Goal: Task Accomplishment & Management: Manage account settings

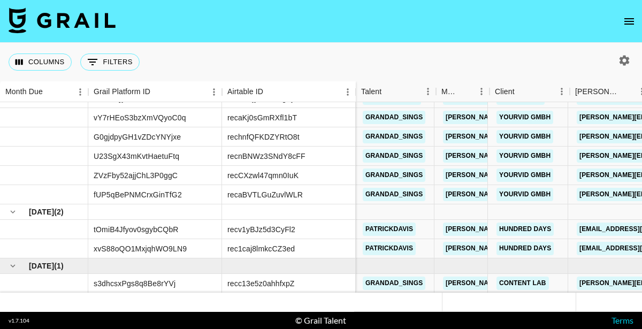
scroll to position [51, 0]
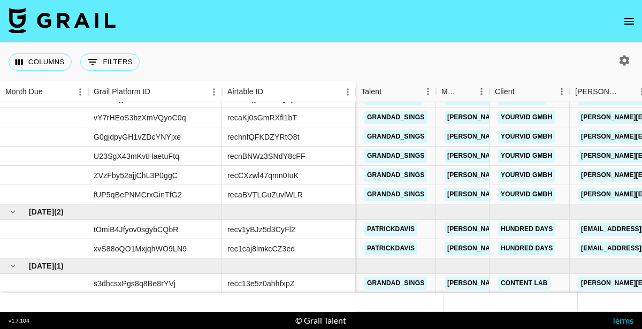
click at [629, 20] on icon "open drawer" at bounding box center [629, 21] width 13 height 13
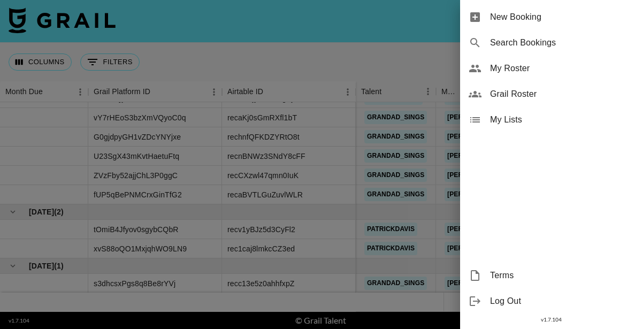
click at [539, 41] on span "Search Bookings" at bounding box center [561, 42] width 143 height 13
select select "id"
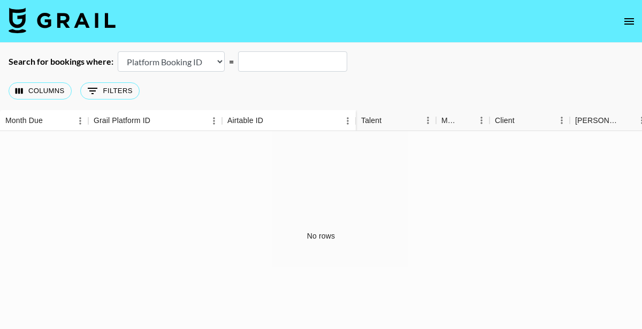
click at [221, 63] on select "Airtable Booking ID Platform Booking ID Platform Campaign ID" at bounding box center [171, 61] width 107 height 20
click at [629, 24] on icon "open drawer" at bounding box center [629, 21] width 10 height 6
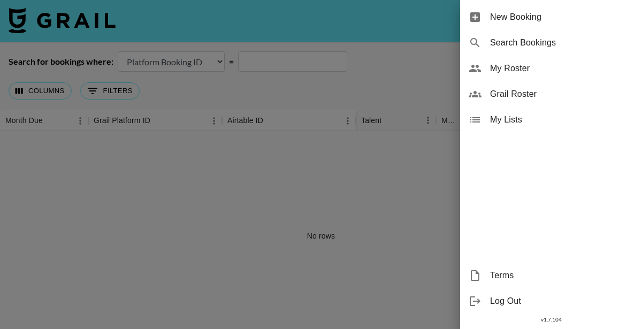
click at [289, 187] on div at bounding box center [321, 164] width 642 height 329
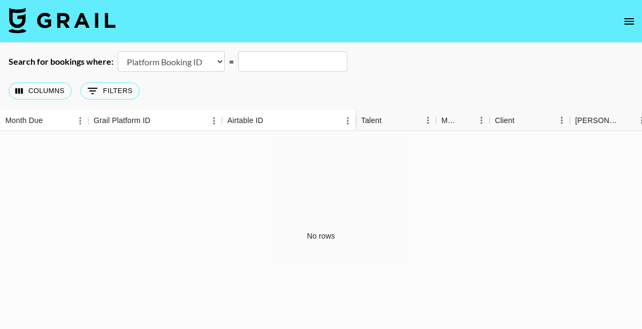
click at [284, 60] on input "text" at bounding box center [292, 61] width 109 height 20
paste input "TG3yt2sR0wNvqi"
type input "TG3yt2sR0wNvqi"
click at [220, 62] on select "Airtable Booking ID Platform Booking ID Platform Campaign ID" at bounding box center [171, 61] width 107 height 20
select select "airtableId"
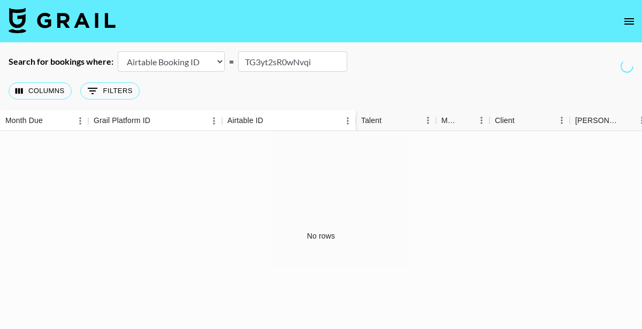
click at [118, 51] on select "Airtable Booking ID Platform Booking ID Platform Campaign ID" at bounding box center [171, 61] width 107 height 20
click at [109, 90] on button "0 Filters" at bounding box center [109, 90] width 59 height 17
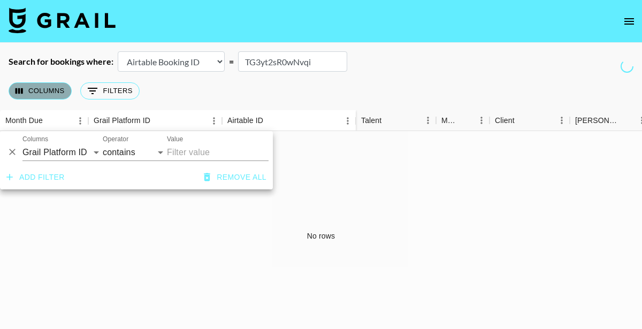
click at [57, 93] on button "Columns" at bounding box center [40, 90] width 63 height 17
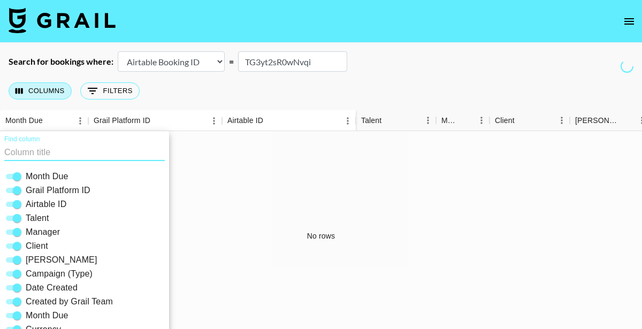
scroll to position [43, 0]
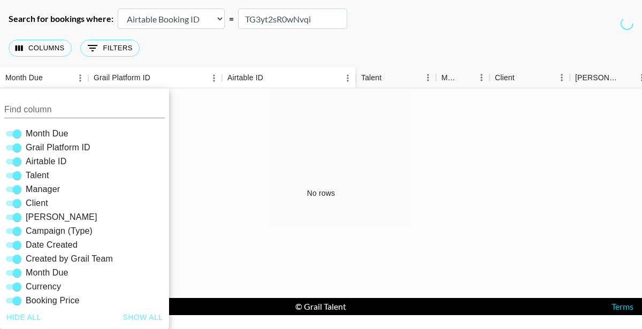
click at [75, 147] on span "Grail Platform ID" at bounding box center [58, 147] width 65 height 13
click at [36, 147] on input "Grail Platform ID" at bounding box center [17, 147] width 39 height 13
click at [75, 147] on span "Grail Platform ID" at bounding box center [58, 147] width 65 height 13
click at [28, 147] on input "Grail Platform ID" at bounding box center [8, 147] width 39 height 13
checkbox input "true"
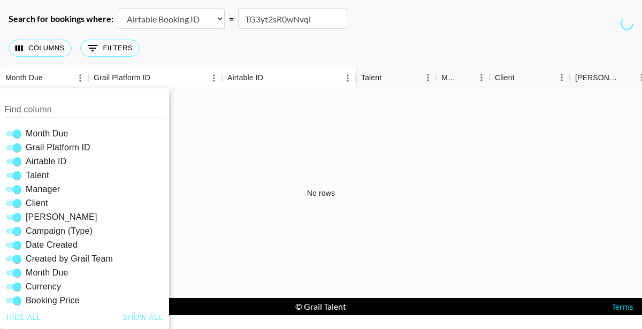
click at [219, 20] on select "Airtable Booking ID Platform Booking ID Platform Campaign ID" at bounding box center [171, 19] width 107 height 20
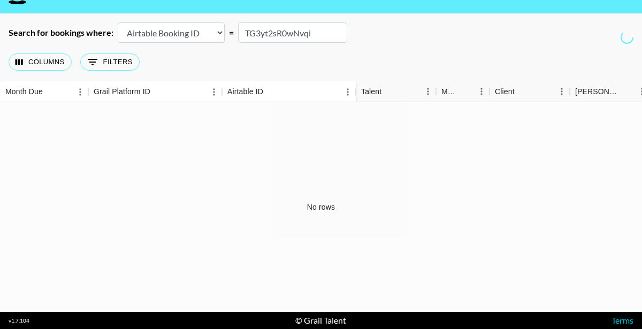
scroll to position [29, 0]
click at [219, 35] on select "Airtable Booking ID Platform Booking ID Platform Campaign ID" at bounding box center [171, 32] width 107 height 20
select select "id"
click at [118, 22] on select "Airtable Booking ID Platform Booking ID Platform Campaign ID" at bounding box center [171, 32] width 107 height 20
click at [246, 34] on input "TG3yt2sR0wNvqi" at bounding box center [292, 32] width 109 height 20
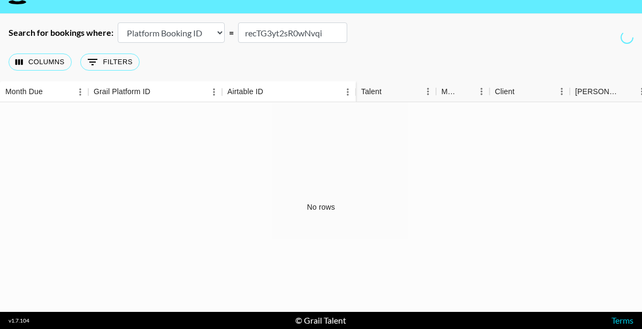
type input "recTG3yt2sR0wNvqi"
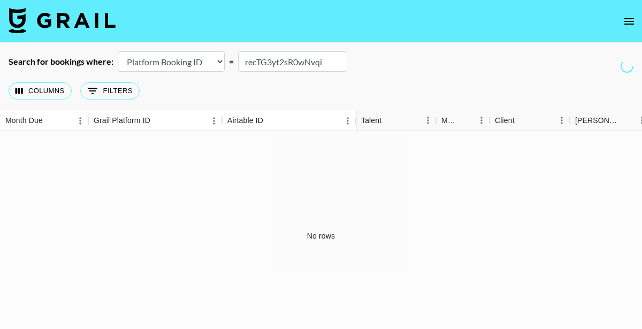
click at [628, 22] on icon "open drawer" at bounding box center [629, 21] width 13 height 13
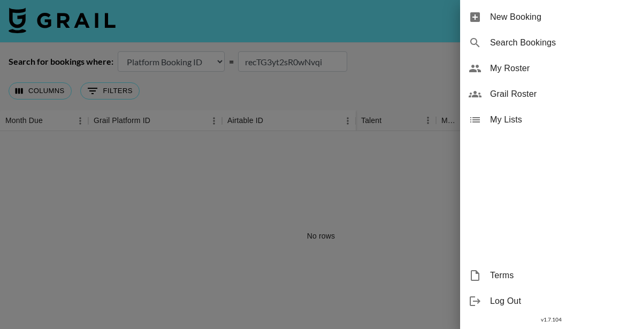
click at [506, 302] on span "Log Out" at bounding box center [561, 301] width 143 height 13
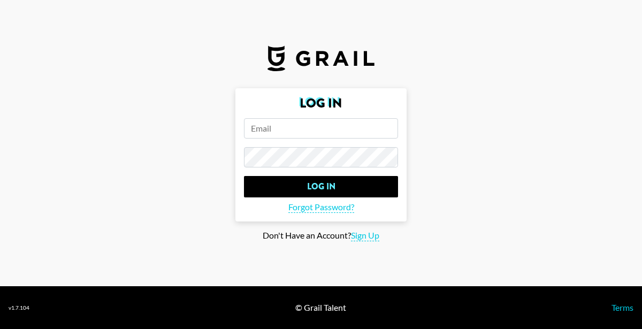
type input "[PERSON_NAME][EMAIL_ADDRESS][PERSON_NAME][DOMAIN_NAME]"
click at [309, 132] on input "[PERSON_NAME][EMAIL_ADDRESS][PERSON_NAME][DOMAIN_NAME]" at bounding box center [321, 128] width 154 height 20
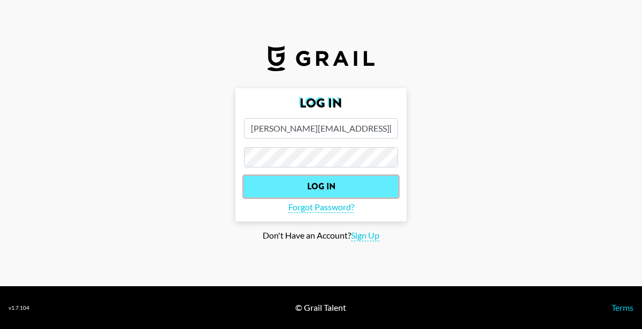
click at [323, 184] on input "Log In" at bounding box center [321, 186] width 154 height 21
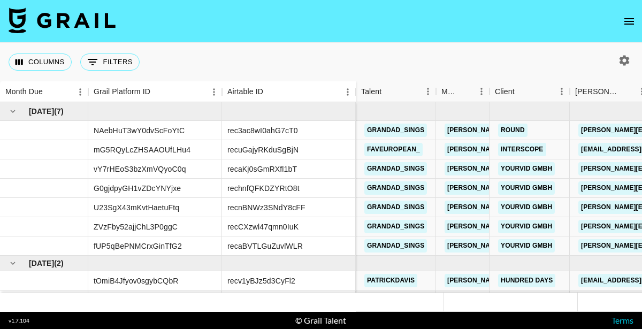
click at [234, 2] on nav at bounding box center [321, 21] width 642 height 43
click at [630, 20] on icon "open drawer" at bounding box center [629, 21] width 13 height 13
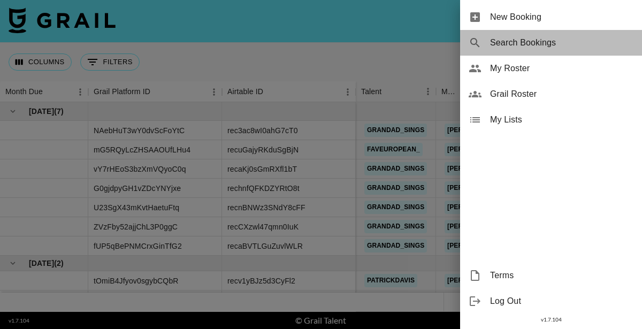
click at [527, 43] on span "Search Bookings" at bounding box center [561, 42] width 143 height 13
select select "id"
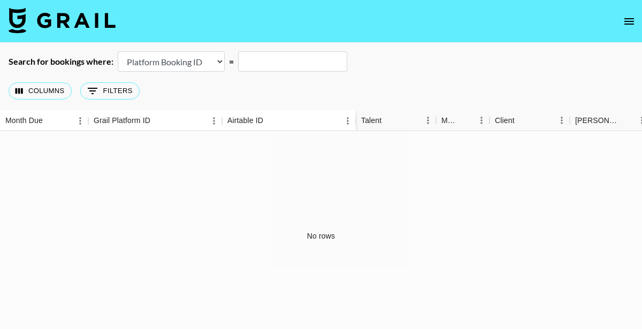
click at [259, 62] on input "text" at bounding box center [292, 61] width 109 height 20
type input "rec"
click at [218, 59] on select "Airtable Booking ID Platform Booking ID Platform Campaign ID" at bounding box center [171, 61] width 107 height 20
select select "airtableId"
click at [118, 51] on select "Airtable Booking ID Platform Booking ID Platform Campaign ID" at bounding box center [171, 61] width 107 height 20
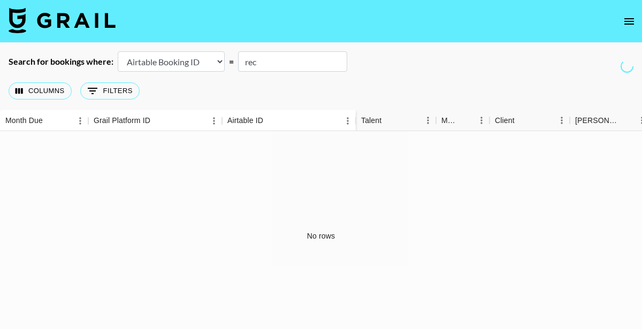
click at [268, 65] on input "rec" at bounding box center [292, 61] width 109 height 20
paste input "TG3yt2sR0wNvqi"
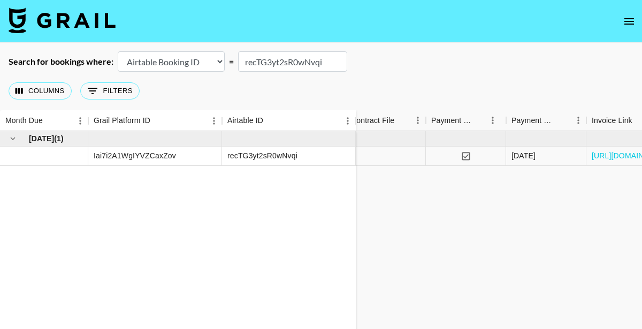
scroll to position [0, 1366]
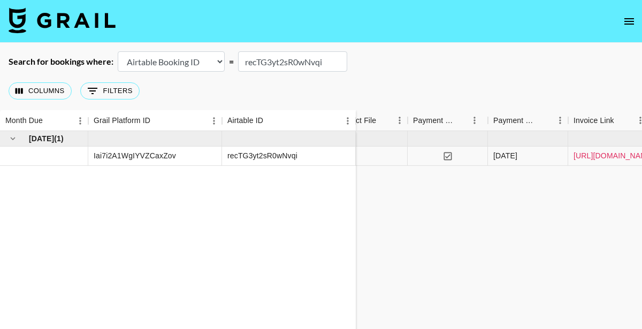
type input "recTG3yt2sR0wNvqi"
click at [613, 156] on link "https://in.xero.com/hAjURDeSNuJJ5sVDFXsKcvbDSTneIJOQSle1RBNS" at bounding box center [614, 155] width 81 height 11
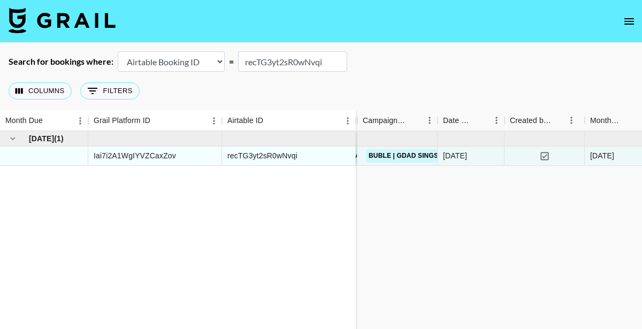
scroll to position [0, 296]
click at [404, 154] on link "Buble | GDad Sings" at bounding box center [400, 155] width 75 height 13
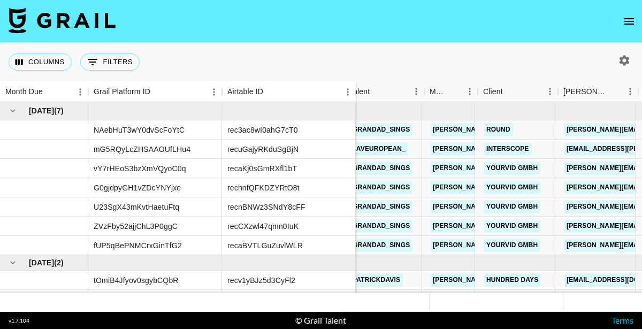
scroll to position [1, 0]
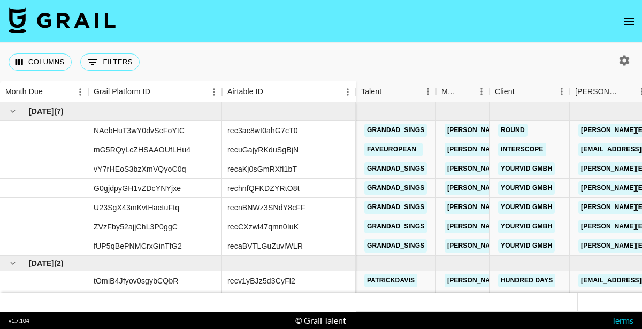
click at [629, 22] on icon "open drawer" at bounding box center [629, 21] width 13 height 13
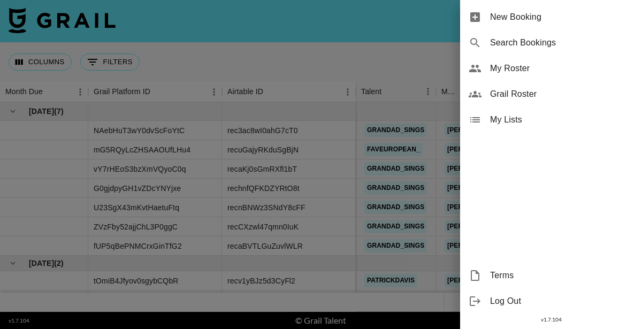
click at [518, 70] on span "My Roster" at bounding box center [561, 68] width 143 height 13
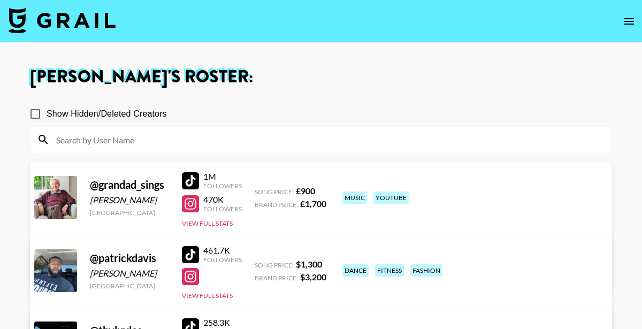
click at [37, 113] on input "Show Hidden/Deleted Creators" at bounding box center [35, 114] width 22 height 22
checkbox input "true"
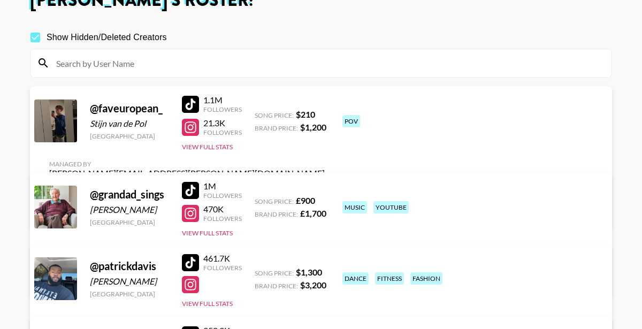
scroll to position [79, 0]
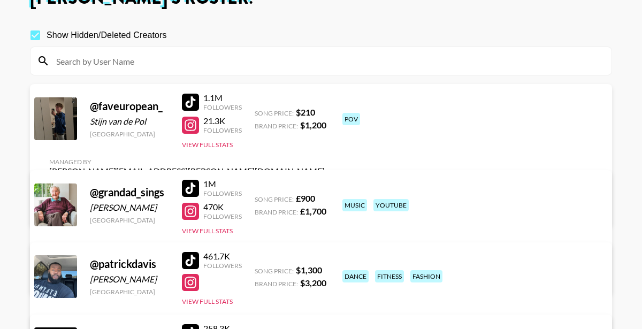
click at [325, 203] on link "View/Edit Details" at bounding box center [187, 208] width 276 height 11
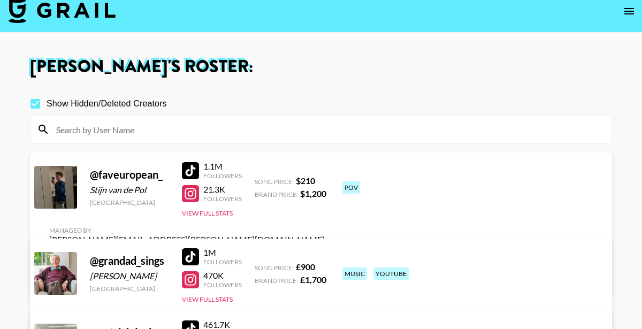
scroll to position [0, 0]
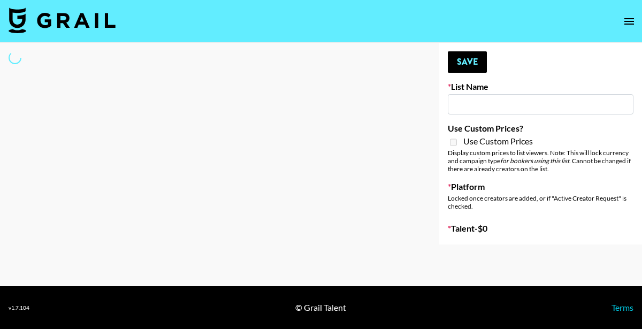
type input "Netherland Electronic Music Fans"
select select "Song"
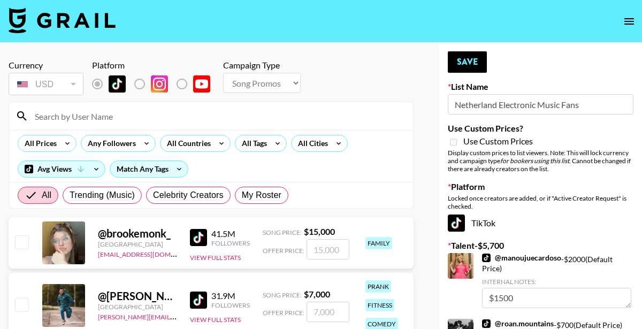
click at [91, 116] on input at bounding box center [217, 116] width 378 height 17
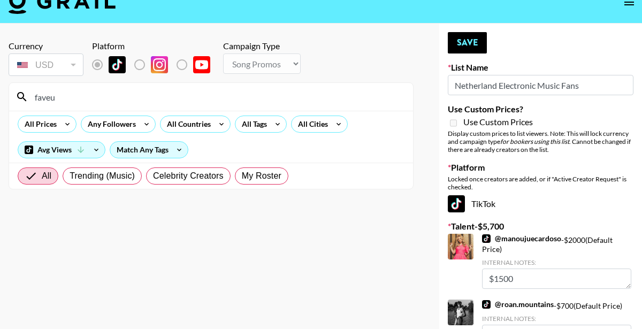
scroll to position [18, 0]
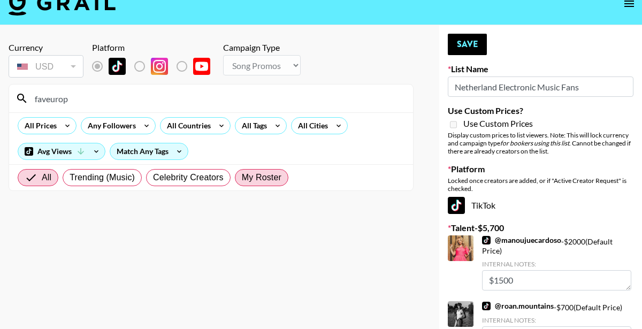
type input "faveurop"
click at [256, 181] on span "My Roster" at bounding box center [262, 177] width 40 height 13
click at [242, 178] on input "My Roster" at bounding box center [242, 178] width 0 height 0
radio input "true"
drag, startPoint x: 71, startPoint y: 99, endPoint x: 31, endPoint y: 100, distance: 39.6
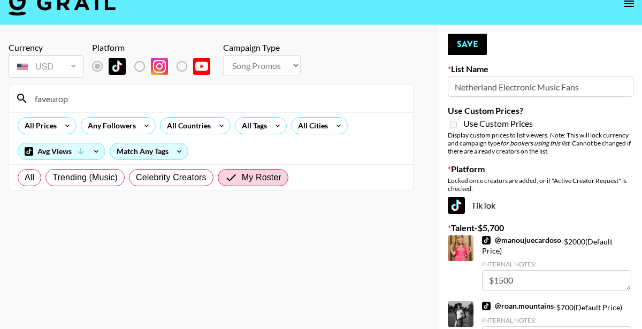
click at [30, 100] on input "faveurop" at bounding box center [217, 98] width 378 height 17
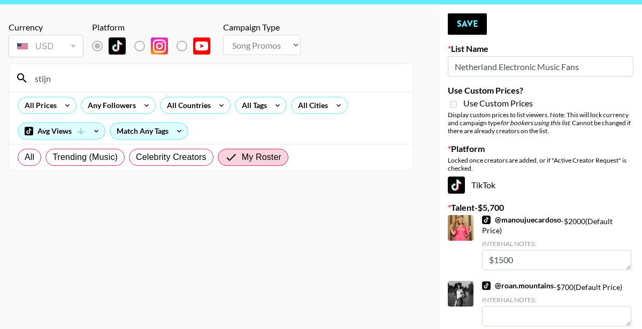
scroll to position [0, 0]
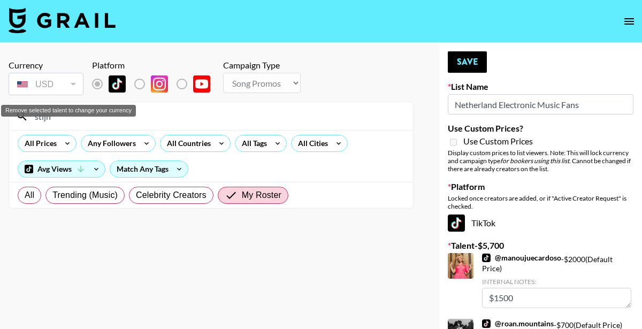
click at [74, 82] on div "USD" at bounding box center [46, 84] width 71 height 19
drag, startPoint x: 52, startPoint y: 117, endPoint x: 29, endPoint y: 117, distance: 23.0
click at [29, 117] on input "stijn" at bounding box center [217, 116] width 378 height 17
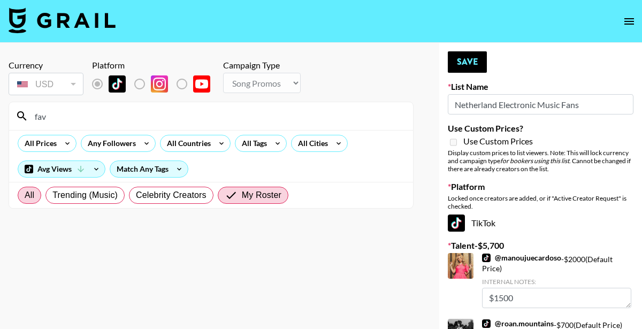
type input "fav"
click at [32, 192] on span "All" at bounding box center [30, 195] width 10 height 13
click at [25, 195] on input "All" at bounding box center [25, 195] width 0 height 0
radio input "true"
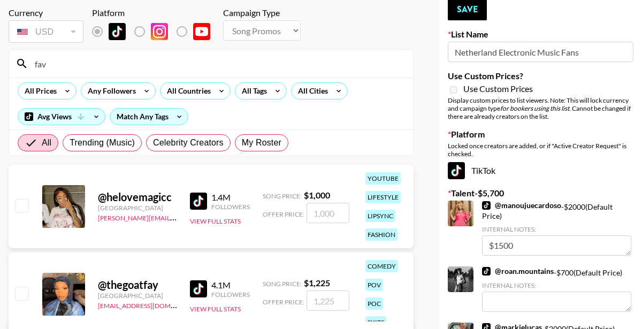
scroll to position [43, 0]
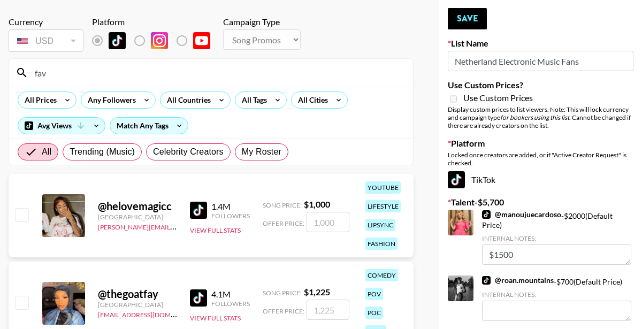
drag, startPoint x: 52, startPoint y: 73, endPoint x: 33, endPoint y: 73, distance: 19.3
click at [33, 73] on input "fav" at bounding box center [217, 72] width 378 height 17
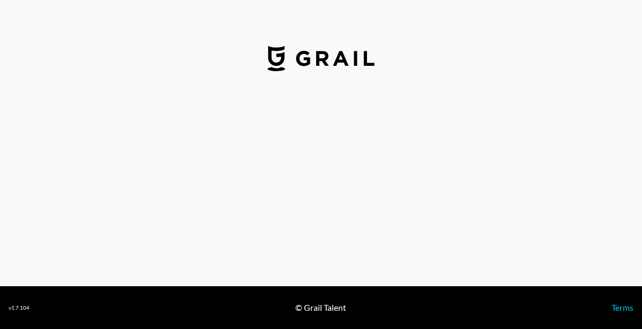
select select "USD"
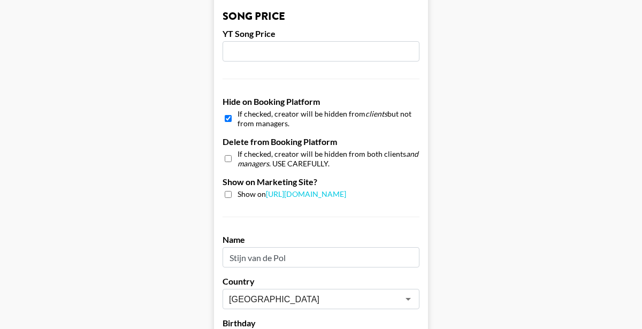
scroll to position [943, 0]
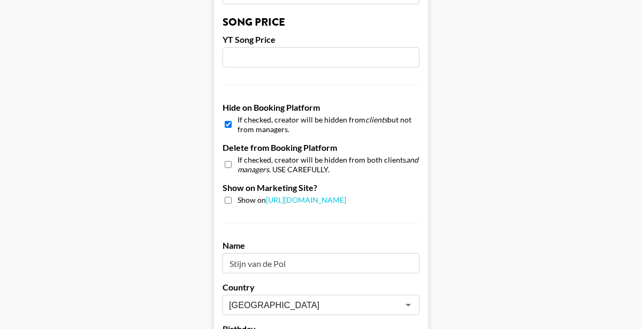
click at [229, 117] on input "checkbox" at bounding box center [228, 125] width 7 height 16
checkbox input "false"
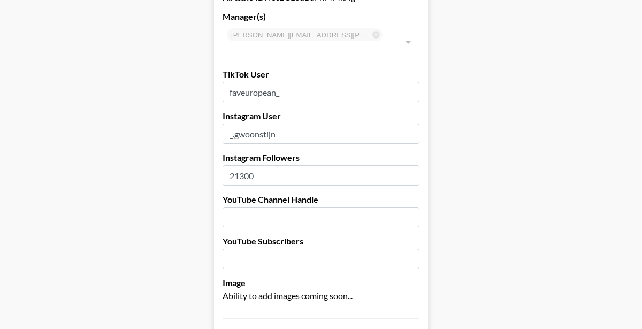
scroll to position [74, 0]
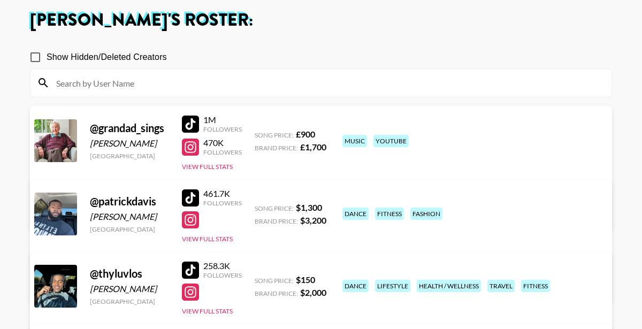
scroll to position [45, 0]
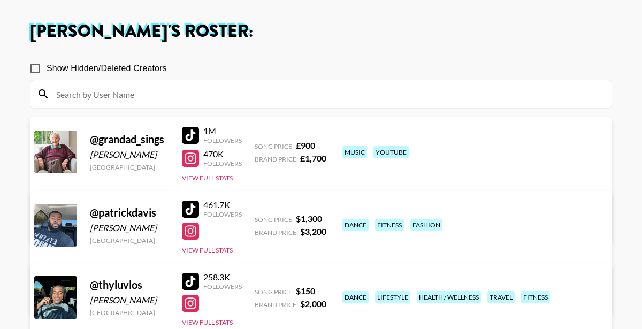
click at [81, 70] on span "Show Hidden/Deleted Creators" at bounding box center [107, 68] width 120 height 13
click at [47, 70] on input "Show Hidden/Deleted Creators" at bounding box center [35, 68] width 22 height 22
checkbox input "true"
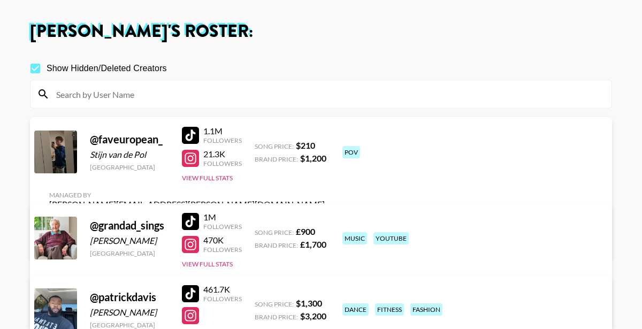
click at [325, 236] on link "View/Edit Details" at bounding box center [187, 241] width 276 height 11
click at [555, 51] on section "Show Hidden/Deleted Creators" at bounding box center [321, 79] width 582 height 60
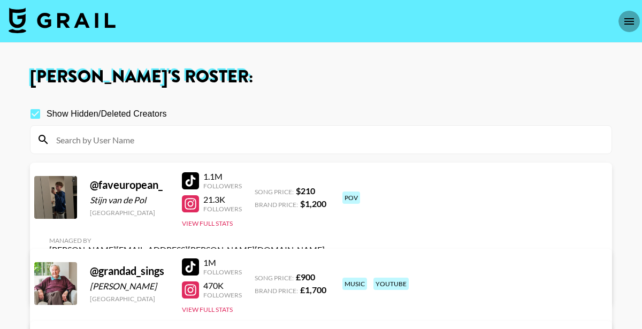
click at [627, 17] on icon "open drawer" at bounding box center [629, 21] width 13 height 13
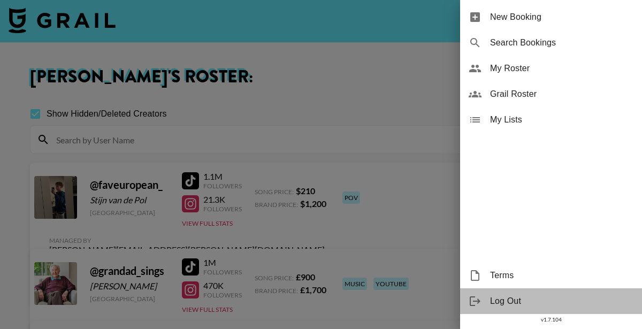
click at [499, 303] on span "Log Out" at bounding box center [561, 301] width 143 height 13
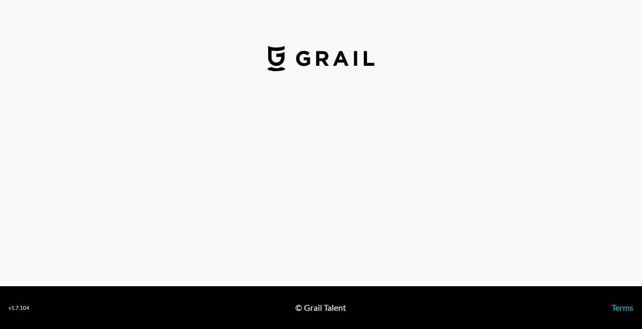
select select "USD"
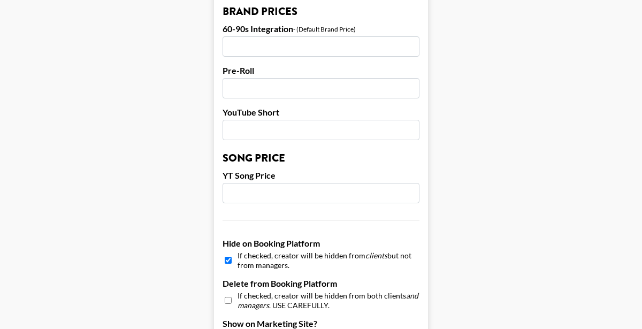
scroll to position [809, 0]
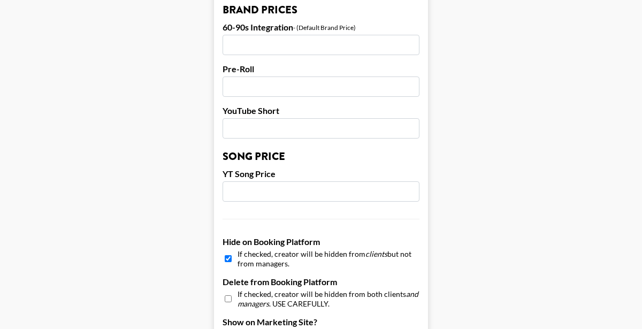
click at [229, 251] on input "checkbox" at bounding box center [228, 259] width 7 height 16
checkbox input "false"
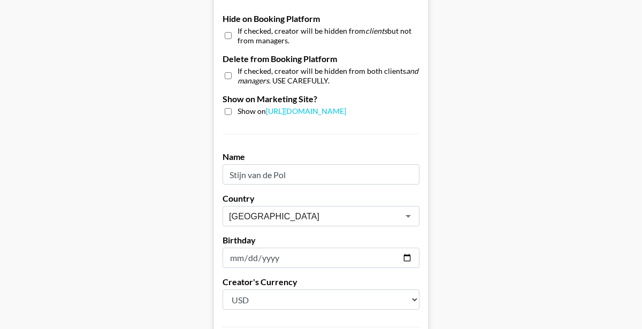
scroll to position [1122, 0]
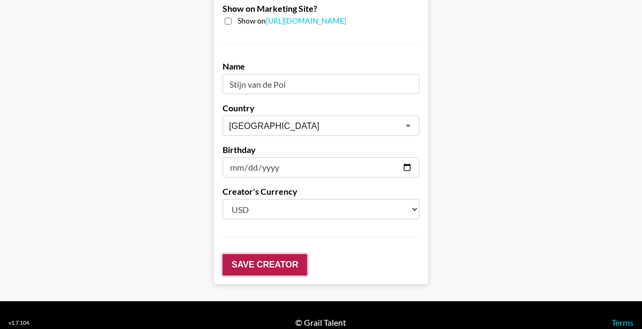
click at [261, 254] on input "Save Creator" at bounding box center [265, 264] width 85 height 21
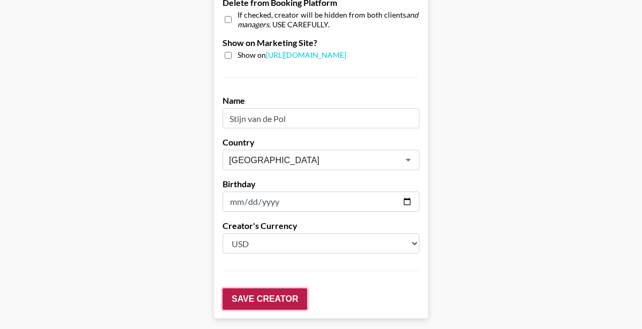
scroll to position [1157, 0]
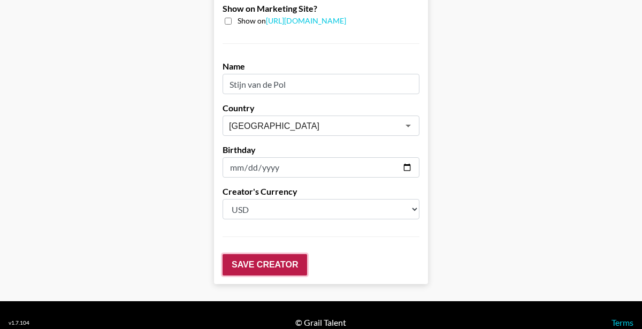
click at [262, 254] on input "Save Creator" at bounding box center [265, 264] width 85 height 21
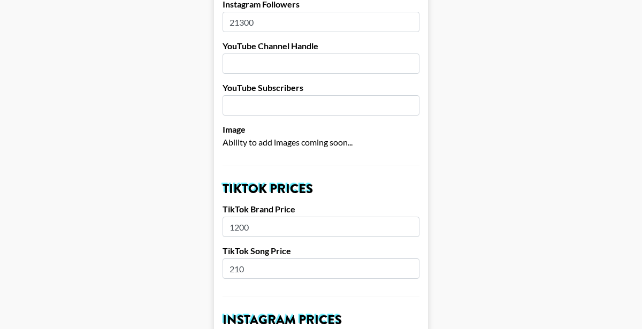
scroll to position [263, 0]
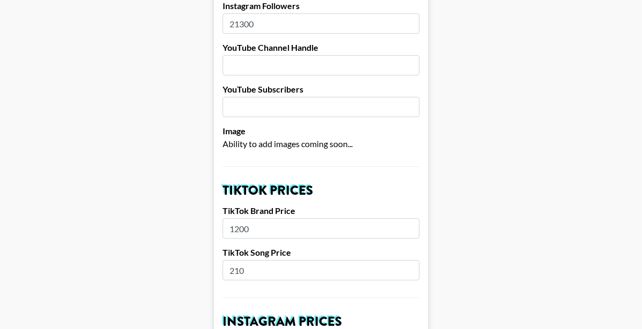
drag, startPoint x: 246, startPoint y: 257, endPoint x: 228, endPoint y: 256, distance: 17.1
click at [228, 260] on input "210" at bounding box center [321, 270] width 197 height 20
type input "400"
drag, startPoint x: 250, startPoint y: 215, endPoint x: 228, endPoint y: 213, distance: 22.0
click at [228, 218] on input "1200" at bounding box center [321, 228] width 197 height 20
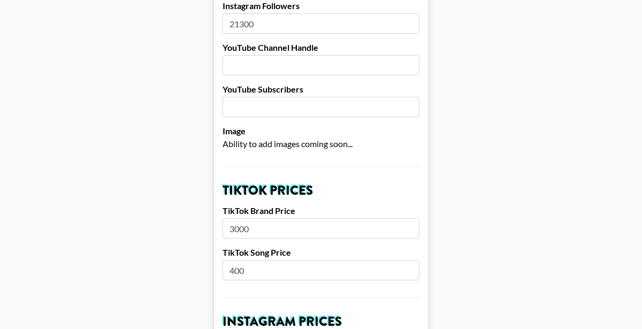
type input "3000"
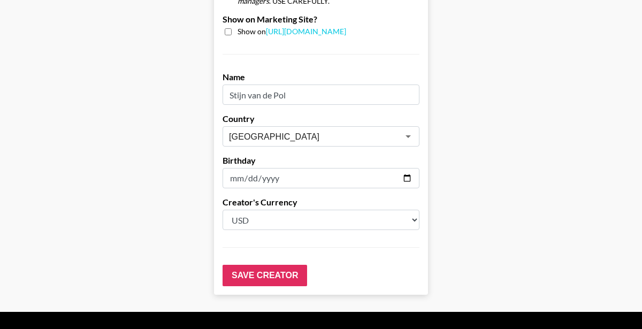
scroll to position [1149, 0]
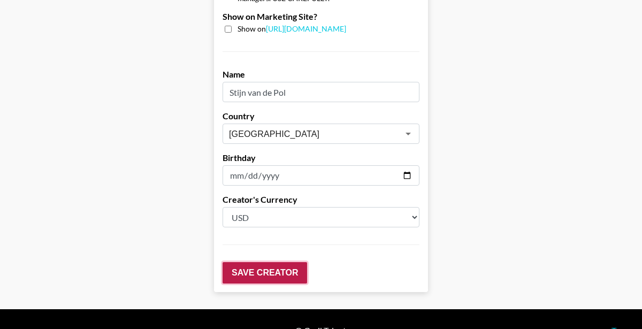
click at [256, 262] on input "Save Creator" at bounding box center [265, 272] width 85 height 21
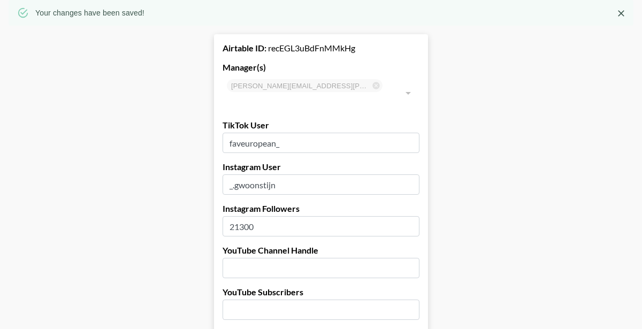
scroll to position [0, 0]
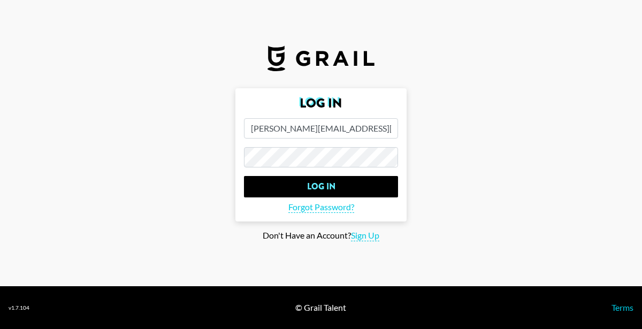
select select "USD"
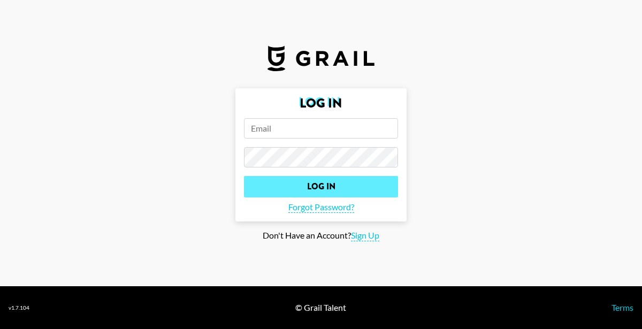
type input "[PERSON_NAME][EMAIL_ADDRESS][PERSON_NAME][DOMAIN_NAME]"
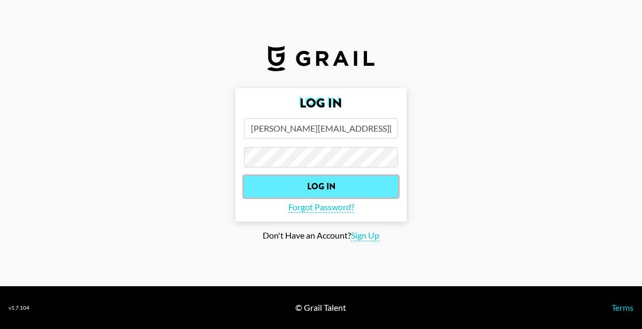
click at [318, 187] on input "Log In" at bounding box center [321, 186] width 154 height 21
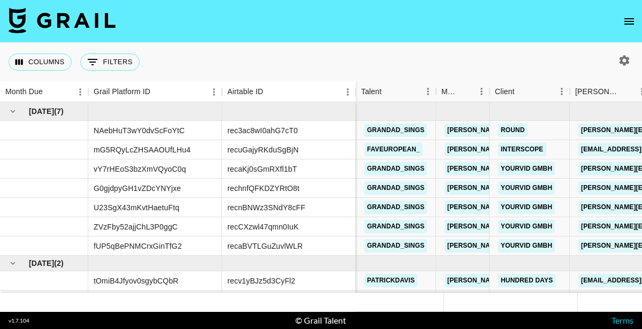
click at [628, 19] on icon "open drawer" at bounding box center [629, 21] width 13 height 13
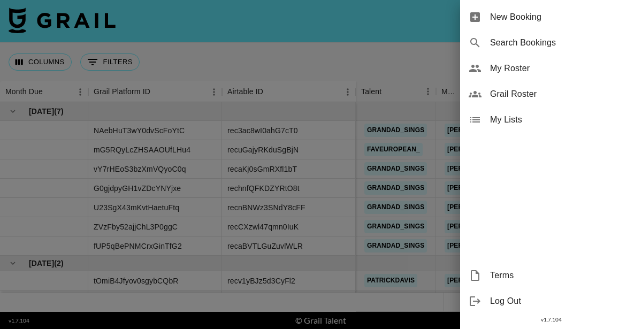
click at [504, 67] on span "My Roster" at bounding box center [561, 68] width 143 height 13
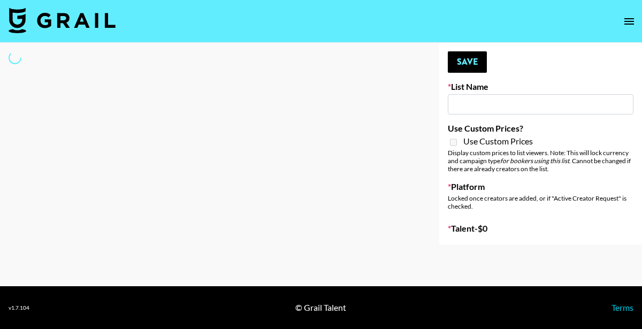
type input "Netherland Electronic Music Fans"
select select "Song"
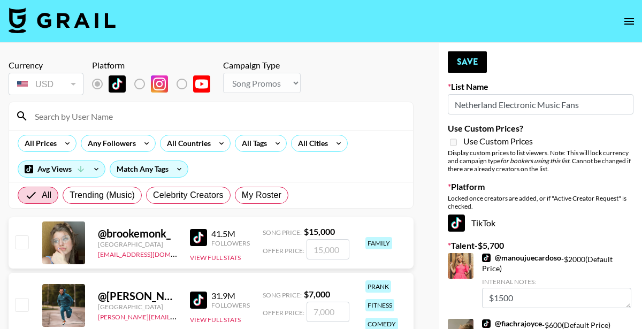
click at [60, 119] on input at bounding box center [217, 116] width 378 height 17
type input "fave"
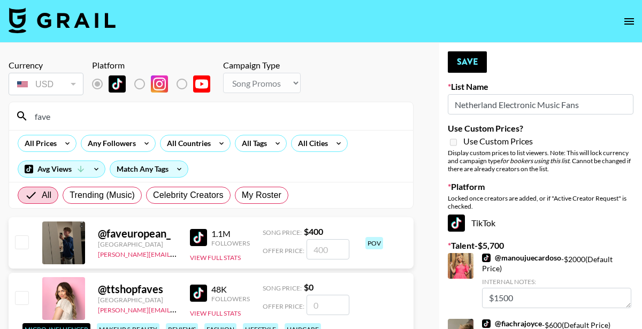
click at [21, 245] on input "checkbox" at bounding box center [21, 241] width 13 height 13
checkbox input "true"
type input "400"
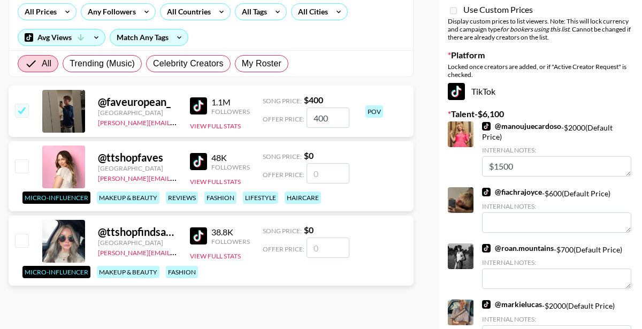
scroll to position [132, 0]
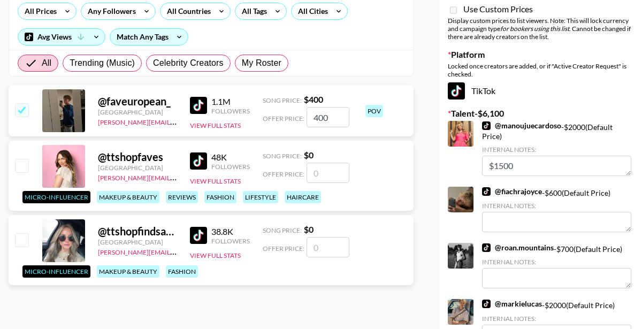
click at [23, 108] on input "checkbox" at bounding box center [21, 109] width 13 height 13
checkbox input "false"
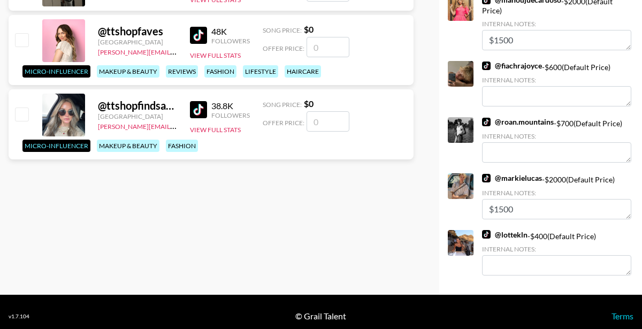
scroll to position [266, 0]
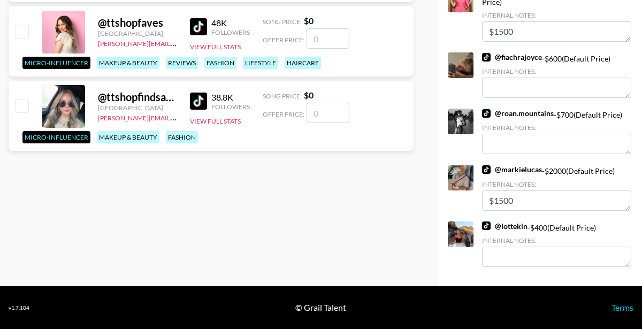
click at [513, 171] on link "@ markielucas" at bounding box center [512, 170] width 60 height 10
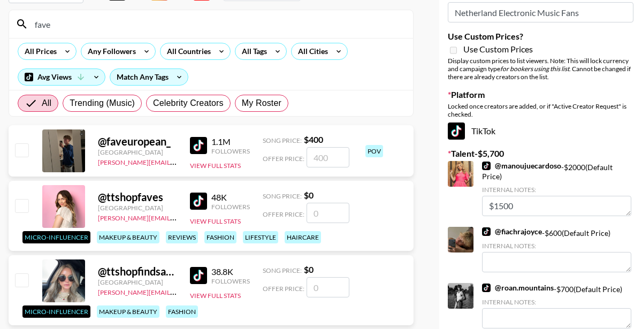
scroll to position [0, 0]
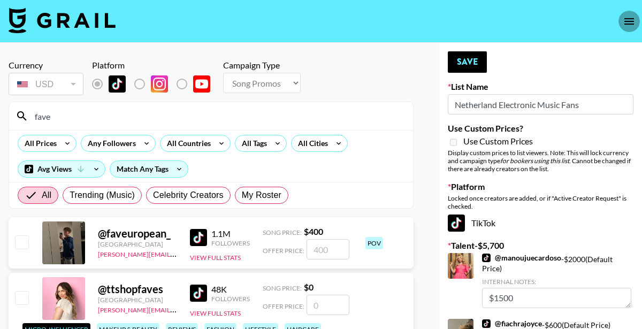
click at [628, 22] on icon "open drawer" at bounding box center [629, 21] width 13 height 13
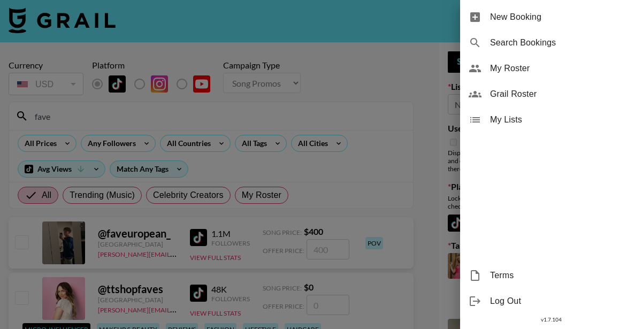
click at [510, 68] on span "My Roster" at bounding box center [561, 68] width 143 height 13
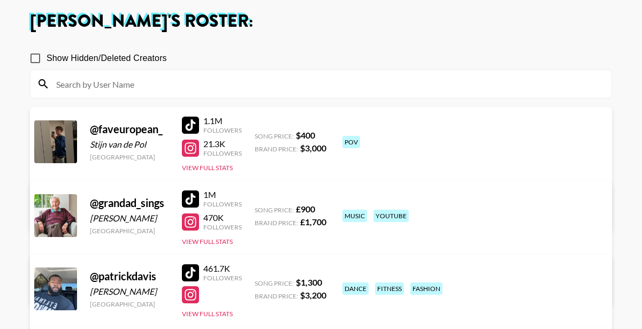
scroll to position [52, 0]
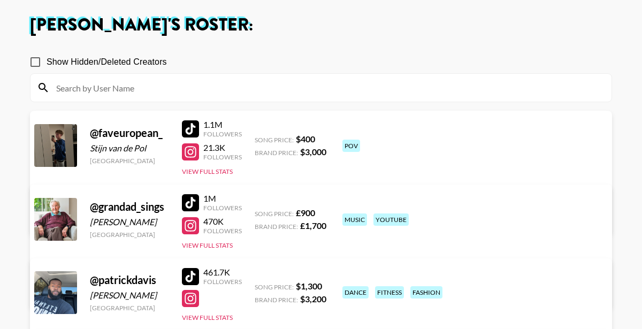
click at [325, 212] on link "View/Edit Details" at bounding box center [187, 217] width 276 height 11
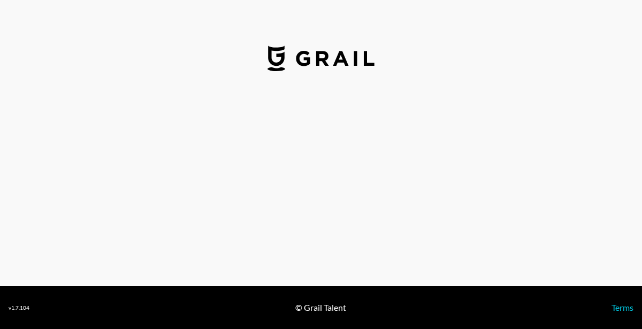
select select "USD"
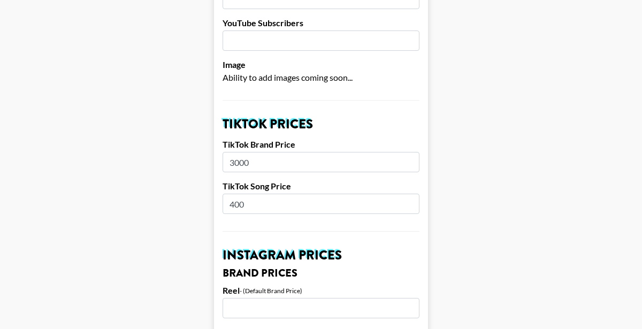
scroll to position [296, 0]
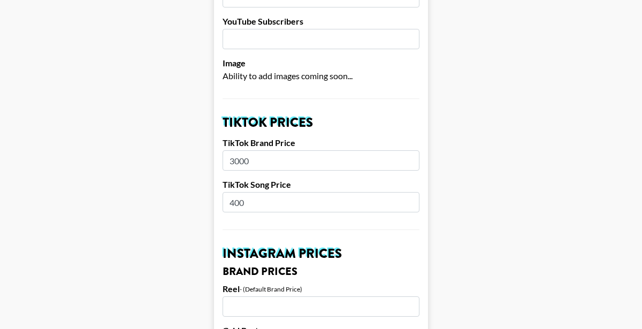
drag, startPoint x: 247, startPoint y: 188, endPoint x: 220, endPoint y: 188, distance: 26.2
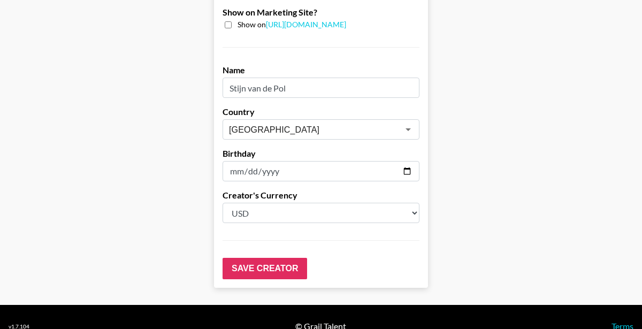
scroll to position [1122, 0]
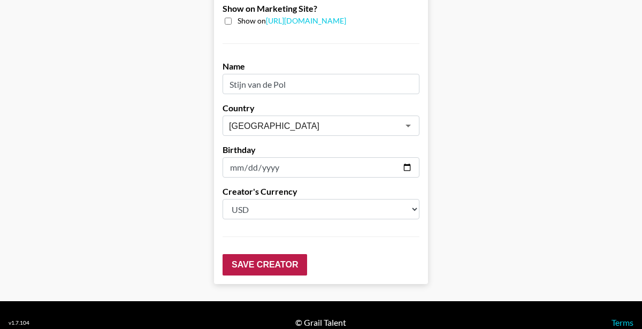
type input "1000"
click at [260, 254] on input "Save Creator" at bounding box center [265, 264] width 85 height 21
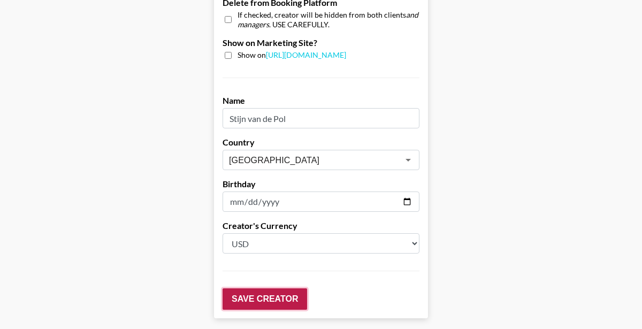
scroll to position [1157, 0]
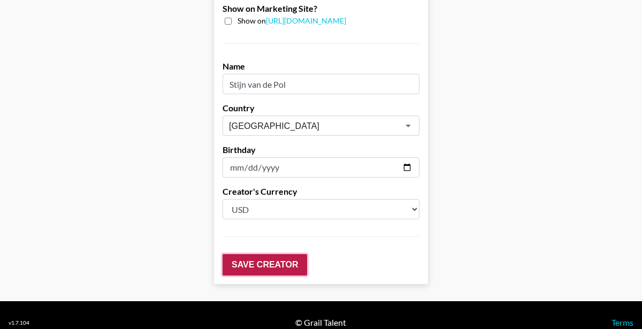
click at [264, 254] on input "Save Creator" at bounding box center [265, 264] width 85 height 21
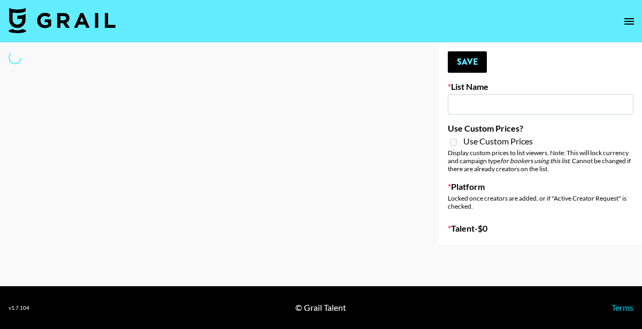
type input "Netherland Electronic Music Fans"
select select "Song"
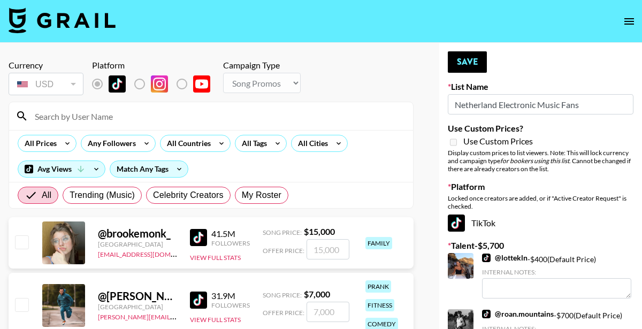
click at [88, 116] on input at bounding box center [217, 116] width 378 height 17
type input "fave"
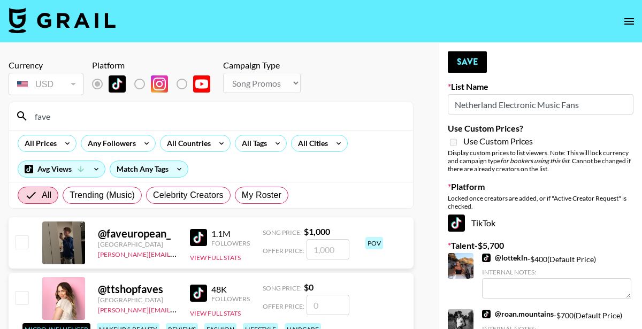
click at [329, 254] on input "number" at bounding box center [328, 249] width 43 height 20
click at [17, 241] on input "checkbox" at bounding box center [21, 241] width 13 height 13
checkbox input "true"
click at [324, 250] on input "1000" at bounding box center [328, 249] width 43 height 20
drag, startPoint x: 339, startPoint y: 251, endPoint x: 312, endPoint y: 251, distance: 26.8
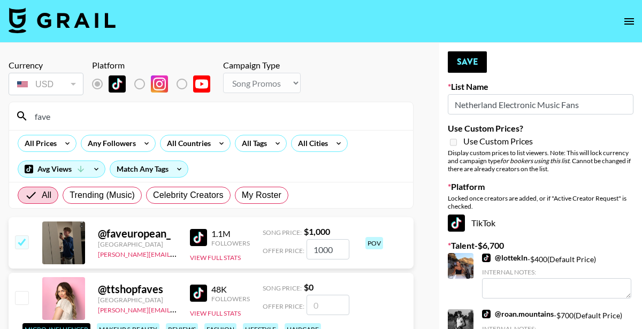
click at [312, 251] on input "1000" at bounding box center [328, 249] width 43 height 20
type input "750"
click at [396, 254] on div "@ faveuropean_ Netherlands judy.manning@grail-talent.com 1.1M Followers View Fu…" at bounding box center [211, 242] width 405 height 51
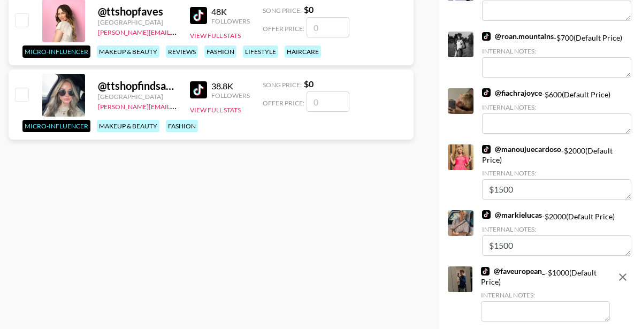
scroll to position [332, 0]
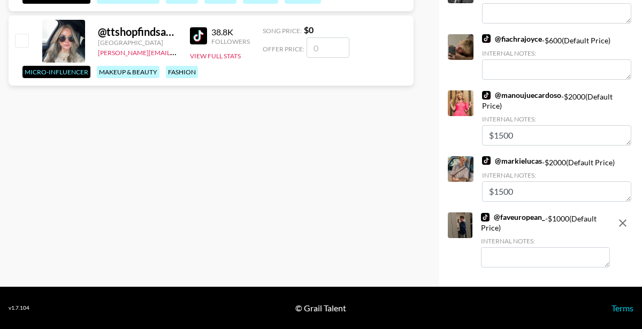
click at [498, 255] on textarea at bounding box center [545, 257] width 129 height 20
click at [507, 267] on div "@ faveuropean_ - $ 1000 (Default Price) Internal Notes: 750" at bounding box center [545, 240] width 129 height 57
click at [489, 259] on textarea "750" at bounding box center [545, 257] width 129 height 20
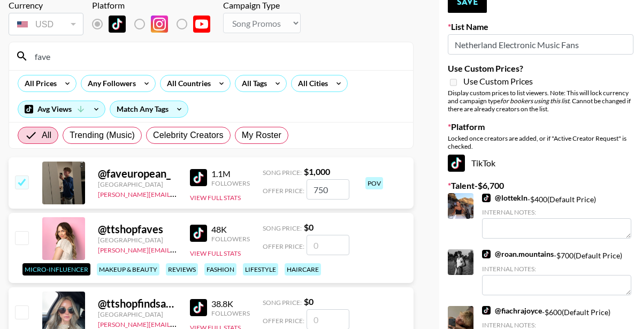
scroll to position [0, 0]
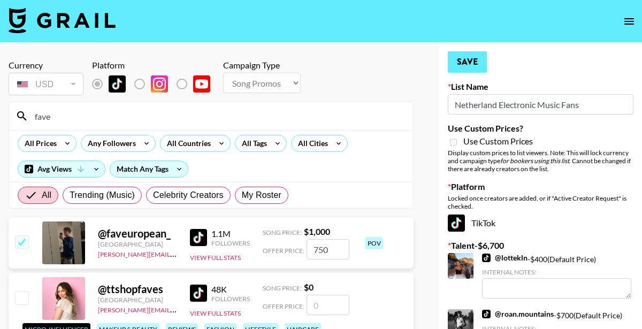
type textarea "$750"
click at [465, 62] on button "Save" at bounding box center [467, 61] width 39 height 21
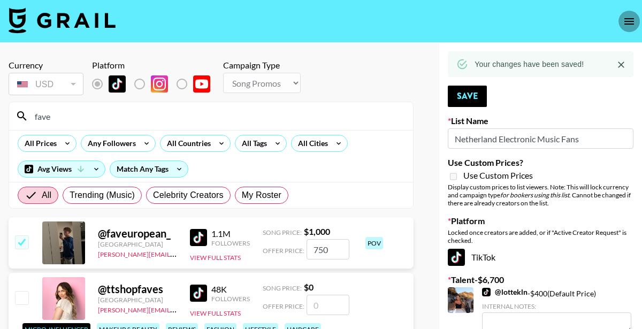
click at [628, 23] on icon "open drawer" at bounding box center [629, 21] width 13 height 13
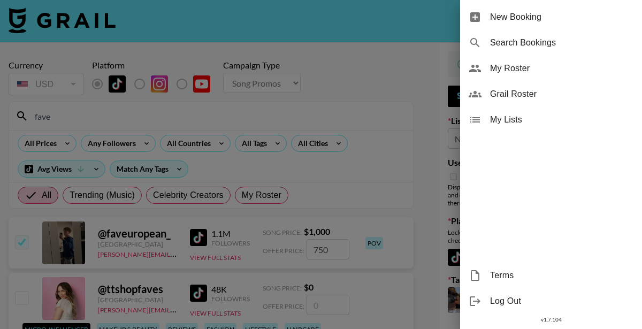
click at [393, 27] on div at bounding box center [321, 164] width 642 height 329
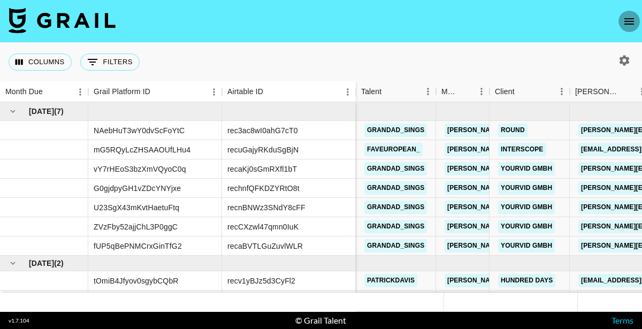
click at [629, 22] on icon "open drawer" at bounding box center [629, 21] width 13 height 13
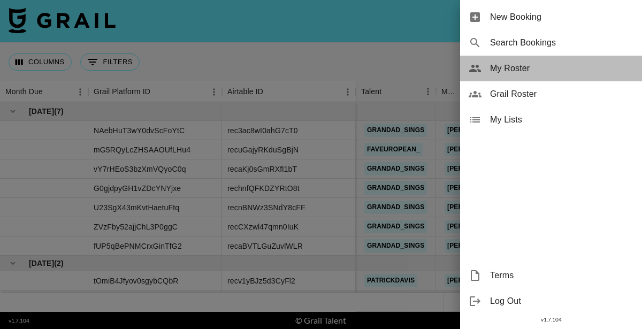
click at [536, 68] on span "My Roster" at bounding box center [561, 68] width 143 height 13
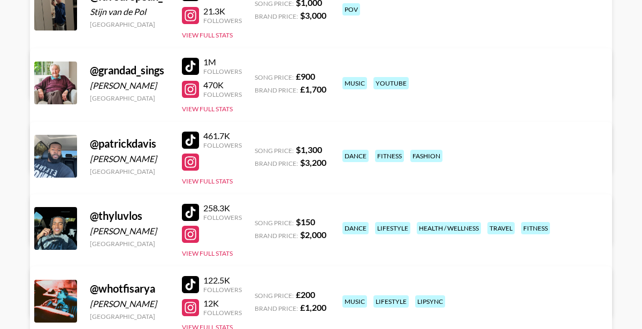
scroll to position [189, 0]
click at [188, 234] on div at bounding box center [190, 233] width 17 height 17
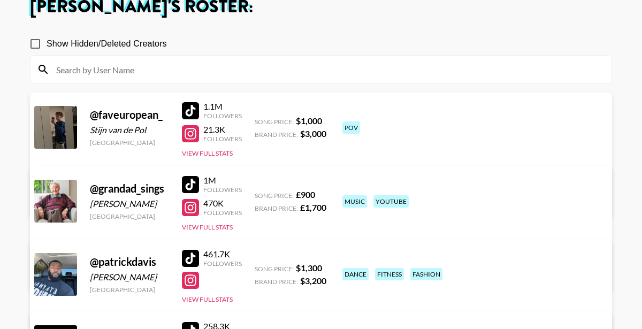
scroll to position [0, 0]
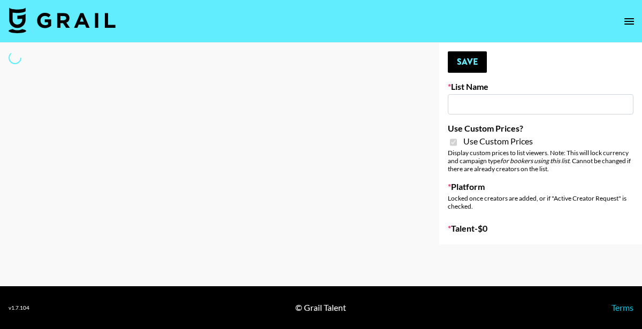
type input "Whallpro"
checkbox input "true"
select select "Brand"
type input "Medical Solutions ([DATE])"
checkbox input "true"
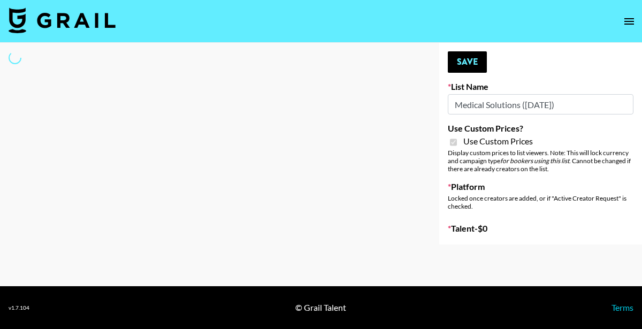
select select "Brand"
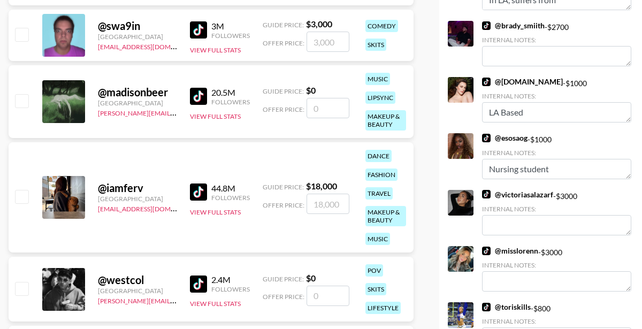
scroll to position [402, 0]
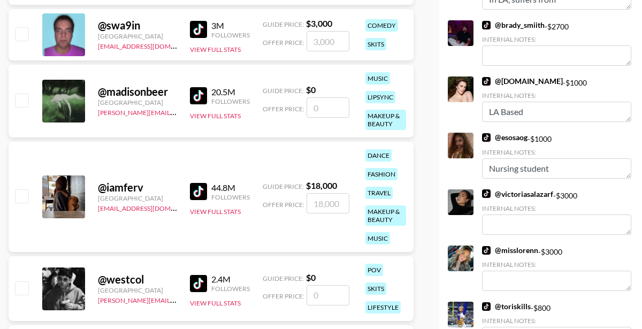
click at [526, 195] on link "@ victoriasalazarf" at bounding box center [517, 194] width 71 height 10
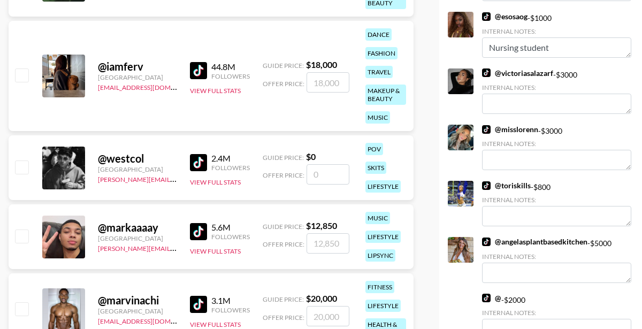
scroll to position [525, 0]
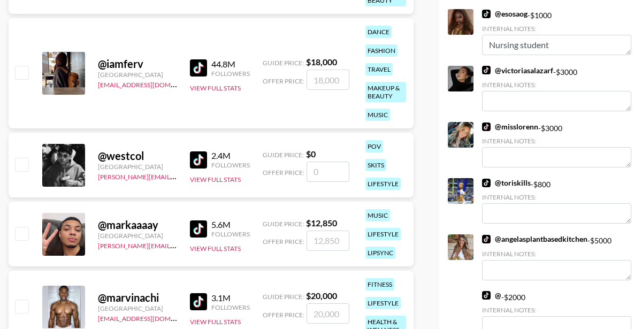
click at [505, 180] on link "@ toriskills" at bounding box center [506, 183] width 49 height 10
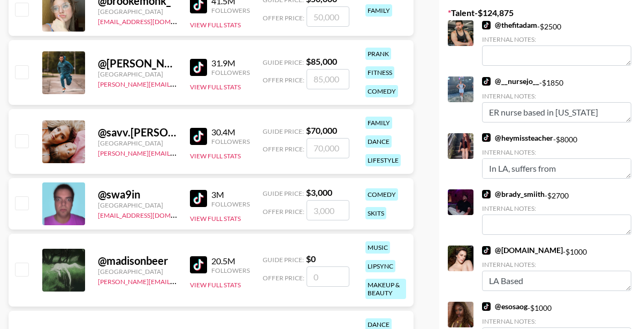
scroll to position [241, 0]
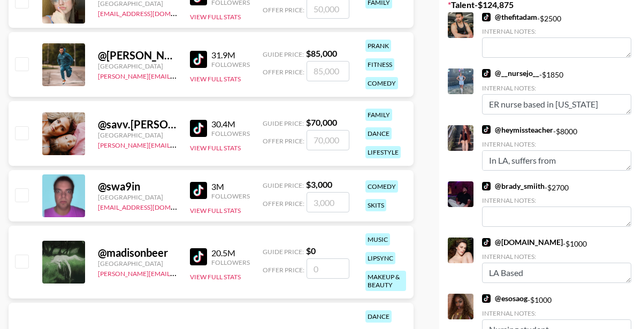
click at [514, 188] on link "@ brady_smiith" at bounding box center [513, 186] width 63 height 10
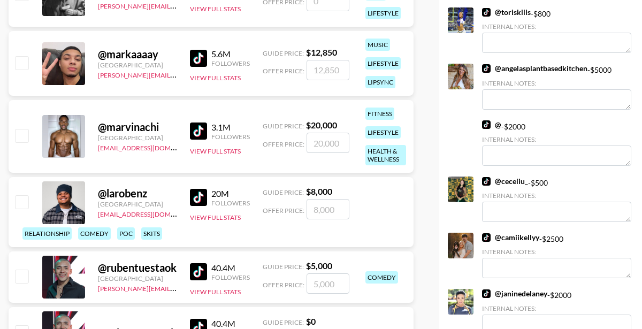
scroll to position [703, 0]
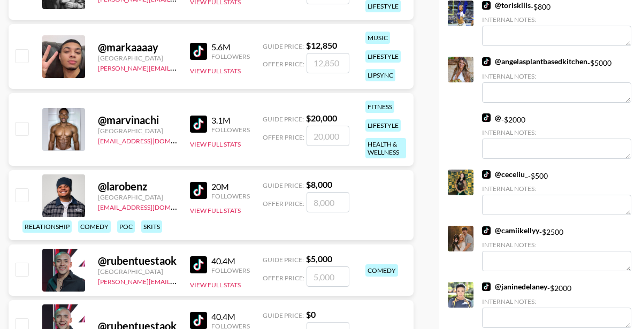
click at [510, 177] on link "@ ceceliu_" at bounding box center [505, 175] width 46 height 10
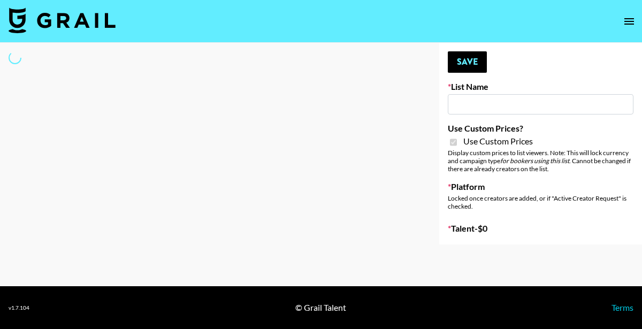
type input "FlexiSpot (Japanese Joinery Bed)"
checkbox input "true"
select select "Brand"
